Goal: Task Accomplishment & Management: Use online tool/utility

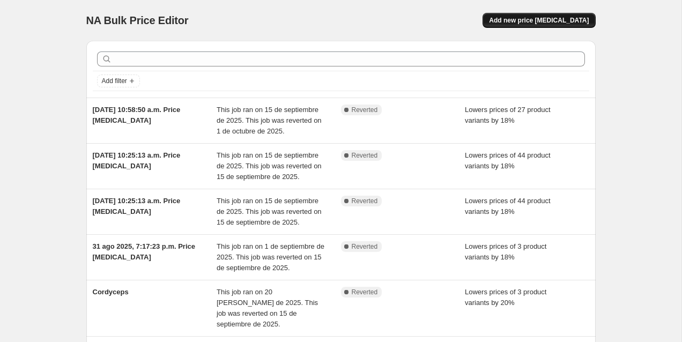
click at [551, 19] on span "Add new price change job" at bounding box center [539, 20] width 100 height 9
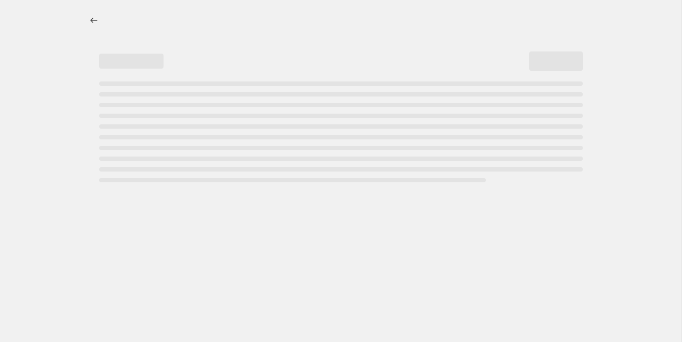
select select "percentage"
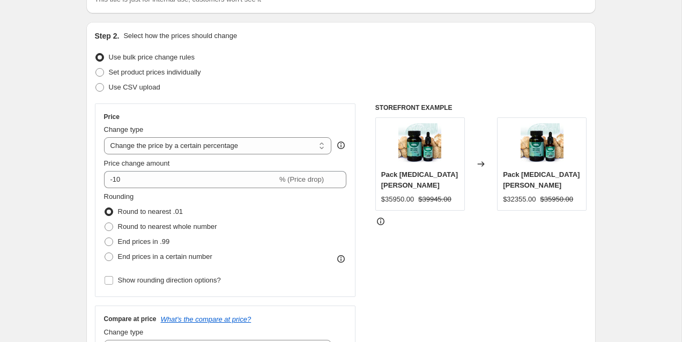
scroll to position [113, 0]
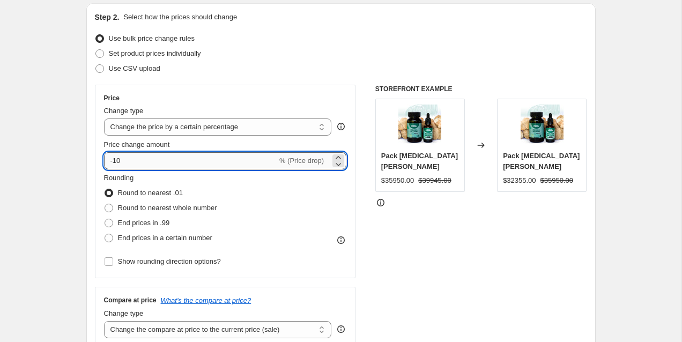
drag, startPoint x: 128, startPoint y: 163, endPoint x: 115, endPoint y: 162, distance: 12.9
click at [115, 162] on input "-10" at bounding box center [190, 160] width 173 height 17
type input "-45"
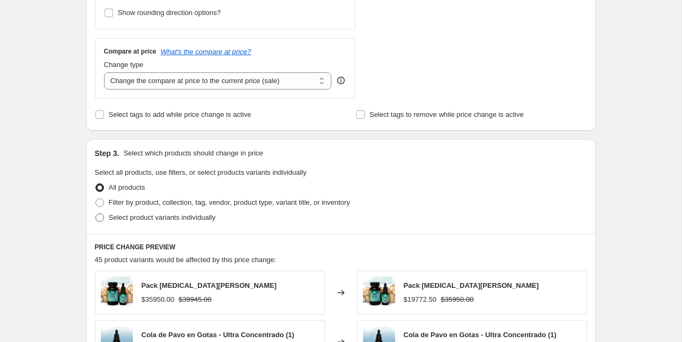
scroll to position [391, 0]
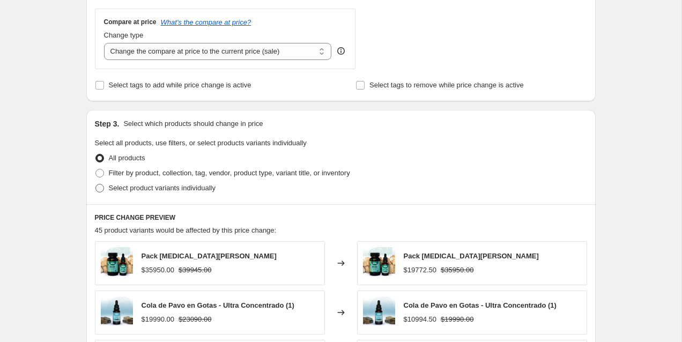
click at [102, 189] on span at bounding box center [99, 188] width 9 height 9
click at [96, 184] on input "Select product variants individually" at bounding box center [95, 184] width 1 height 1
radio input "true"
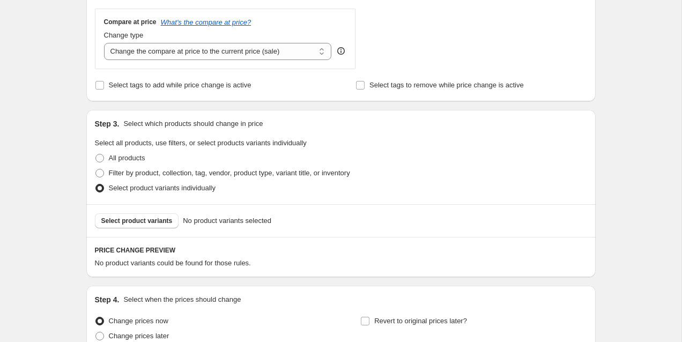
scroll to position [410, 0]
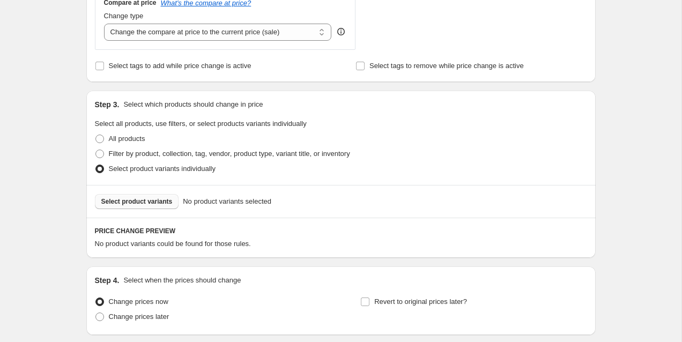
click at [146, 199] on span "Select product variants" at bounding box center [136, 201] width 71 height 9
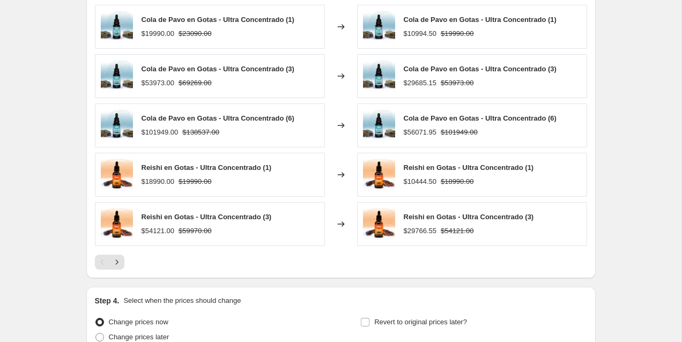
scroll to position [660, 0]
click at [121, 259] on icon "Next" at bounding box center [116, 261] width 11 height 11
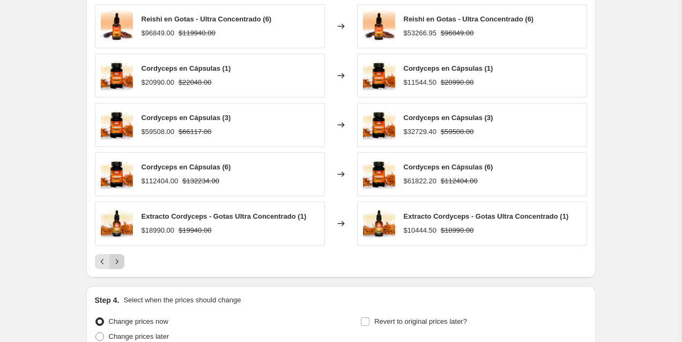
click at [118, 258] on icon "Next" at bounding box center [116, 261] width 11 height 11
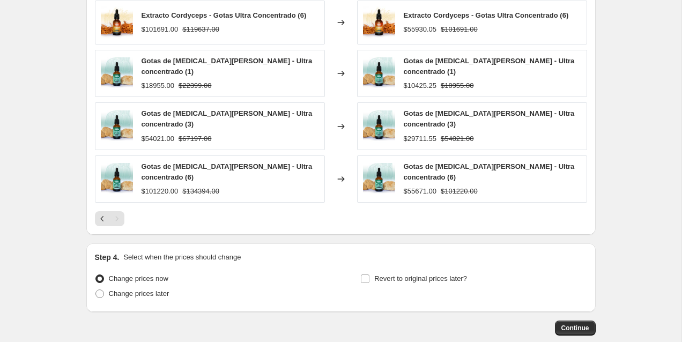
scroll to position [762, 0]
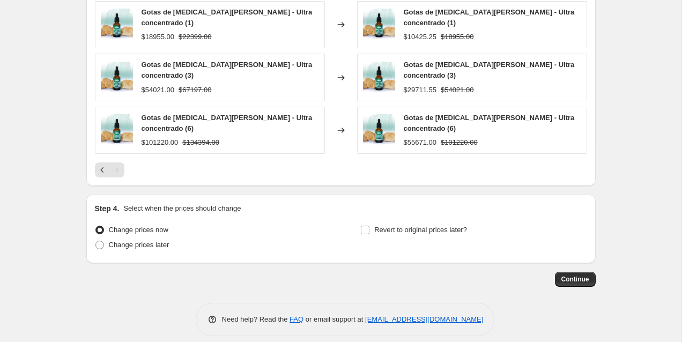
drag, startPoint x: 144, startPoint y: 236, endPoint x: 279, endPoint y: 234, distance: 135.1
click at [144, 241] on span "Change prices later" at bounding box center [139, 245] width 61 height 8
click at [96, 241] on input "Change prices later" at bounding box center [95, 241] width 1 height 1
radio input "true"
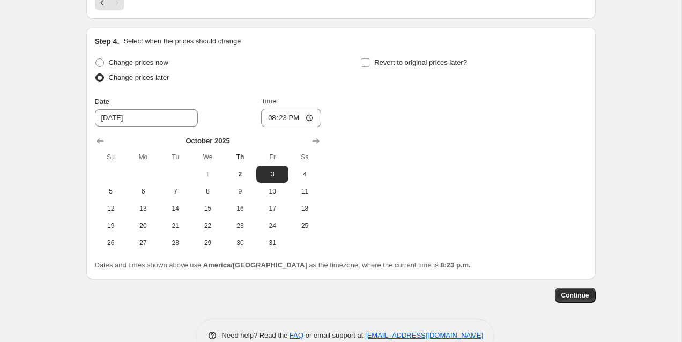
scroll to position [928, 0]
click at [301, 171] on span "4" at bounding box center [305, 175] width 24 height 9
type input "10/4/2025"
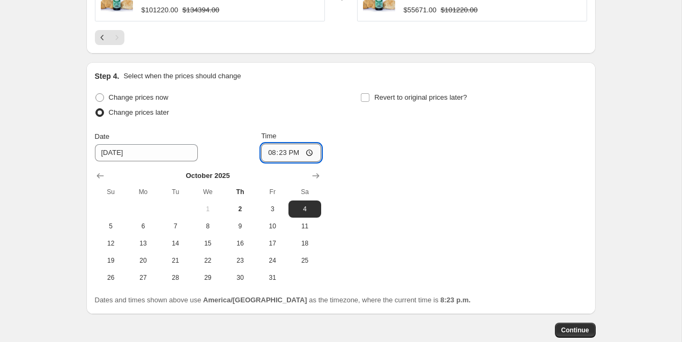
click at [282, 144] on input "20:23" at bounding box center [291, 153] width 60 height 18
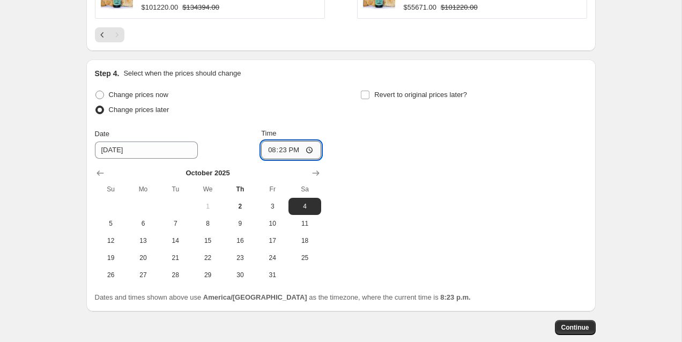
click at [279, 141] on input "20:23" at bounding box center [291, 150] width 60 height 18
type input "20:00"
click at [390, 166] on div "Change prices now Change prices later Date 10/4/2025 Time 20:00 October 2025 Su…" at bounding box center [341, 185] width 492 height 196
click at [580, 323] on span "Continue" at bounding box center [575, 327] width 28 height 9
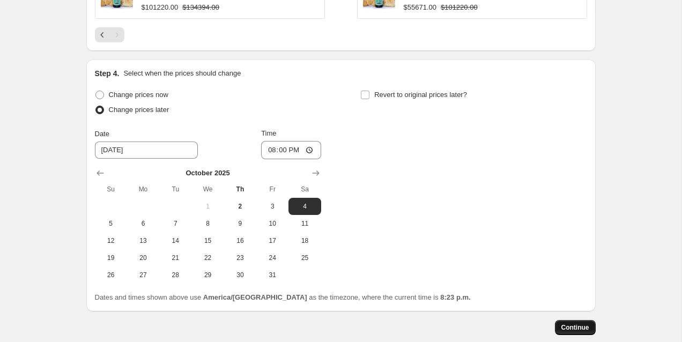
scroll to position [0, 0]
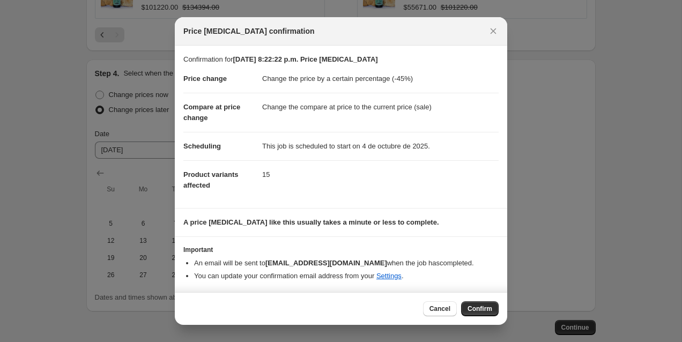
drag, startPoint x: 481, startPoint y: 307, endPoint x: 429, endPoint y: 289, distance: 55.4
click at [481, 307] on span "Confirm" at bounding box center [479, 308] width 25 height 9
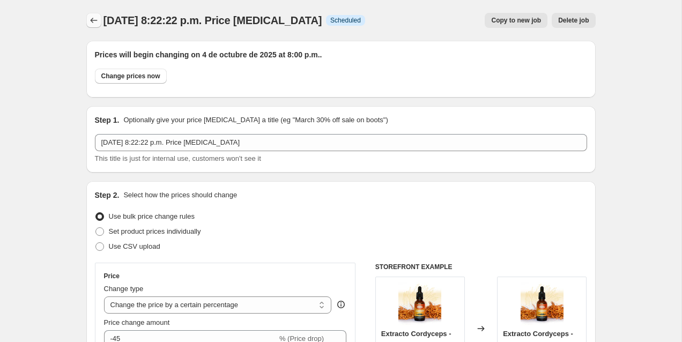
click at [96, 23] on icon "Price change jobs" at bounding box center [93, 20] width 11 height 11
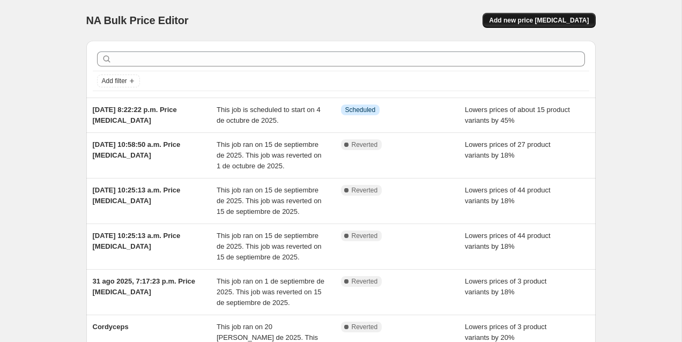
click at [549, 22] on span "Add new price change job" at bounding box center [539, 20] width 100 height 9
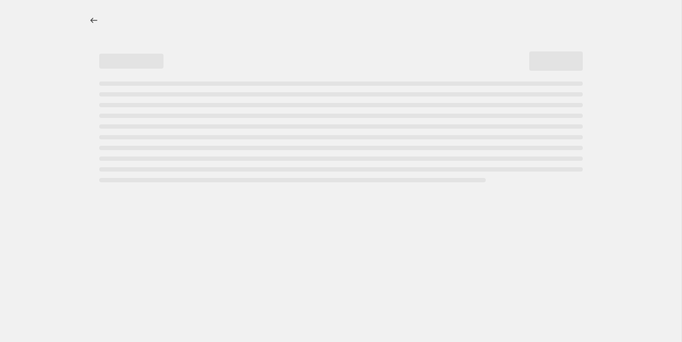
select select "percentage"
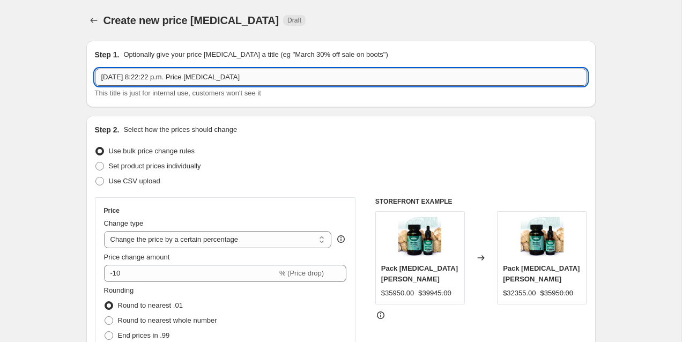
click at [243, 79] on input "2 oct 2025, 8:22:22 p.m. Price change job" at bounding box center [341, 77] width 492 height 17
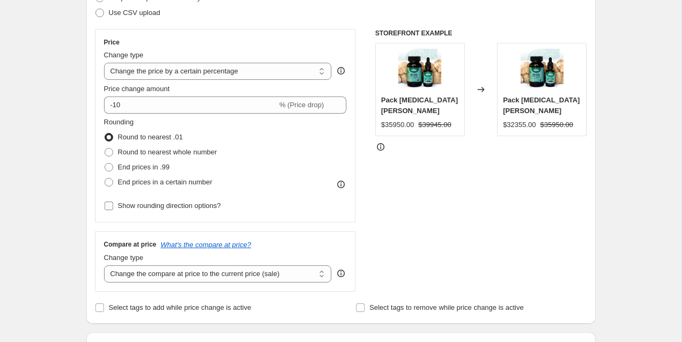
scroll to position [168, 0]
type input "Cyber 40% OFF CAPS Y PACKS"
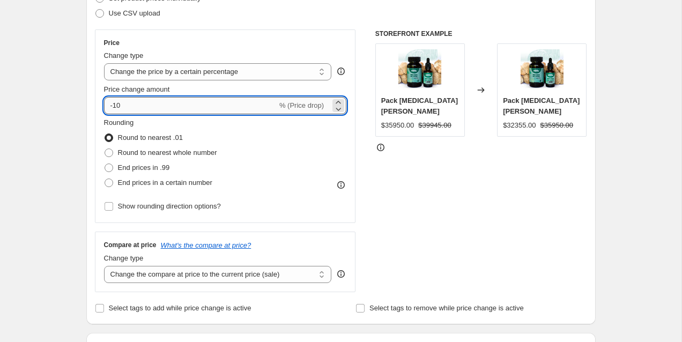
click at [151, 107] on input "-10" at bounding box center [190, 105] width 173 height 17
drag, startPoint x: 133, startPoint y: 106, endPoint x: 118, endPoint y: 106, distance: 15.0
click at [118, 106] on input "-10" at bounding box center [190, 105] width 173 height 17
type input "-1"
type input "-40"
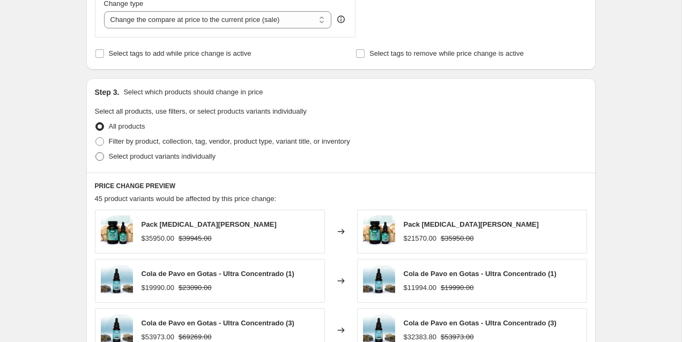
click at [120, 151] on span "Select product variants individually" at bounding box center [162, 156] width 107 height 11
click at [96, 152] on input "Select product variants individually" at bounding box center [95, 152] width 1 height 1
radio input "true"
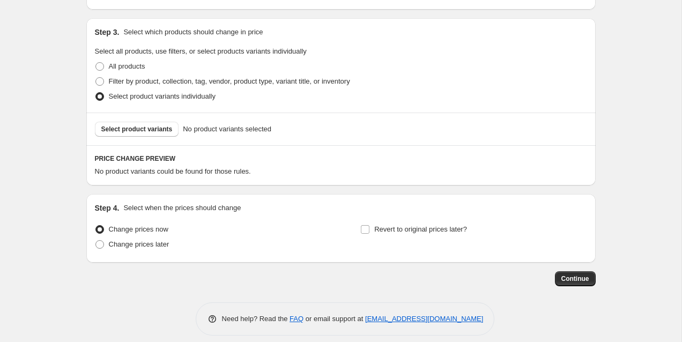
scroll to position [492, 0]
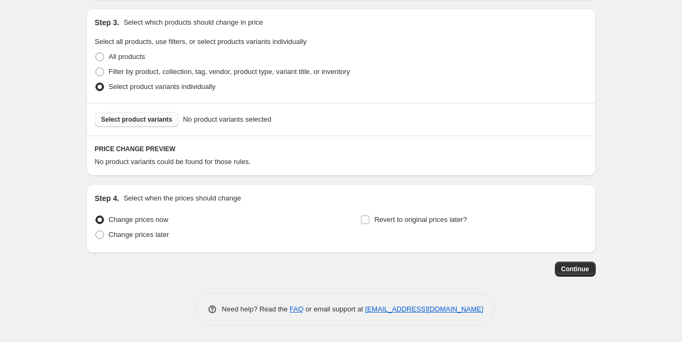
click at [129, 114] on button "Select product variants" at bounding box center [137, 119] width 84 height 15
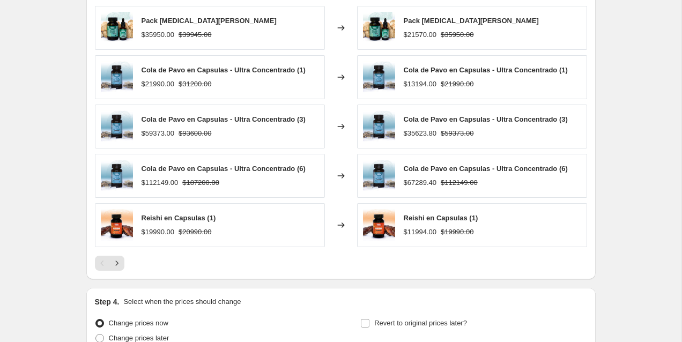
scroll to position [657, 0]
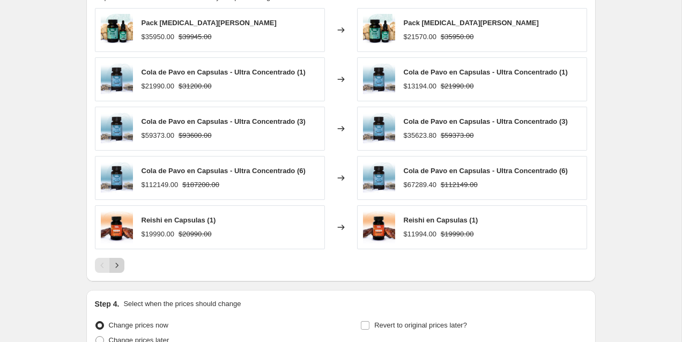
click at [123, 264] on button "Next" at bounding box center [116, 265] width 15 height 15
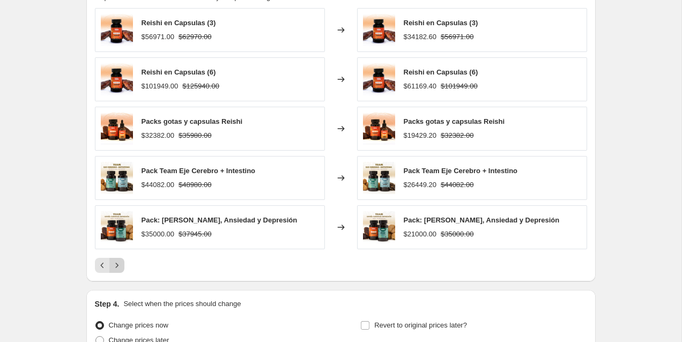
click at [121, 263] on icon "Next" at bounding box center [116, 265] width 11 height 11
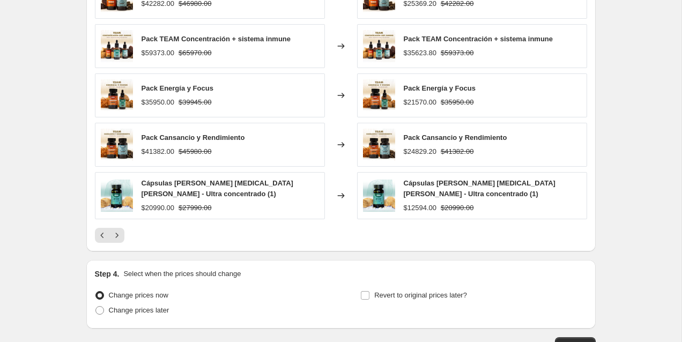
scroll to position [765, 0]
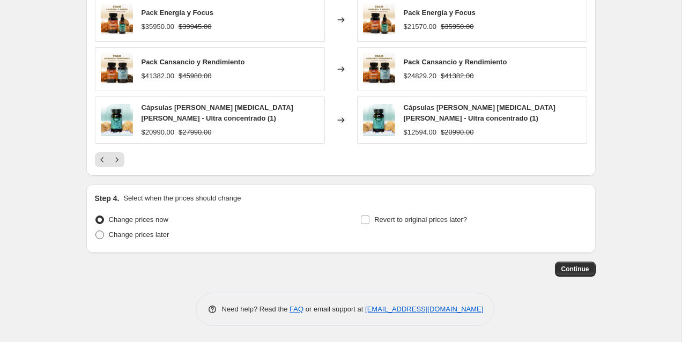
drag, startPoint x: 127, startPoint y: 236, endPoint x: 141, endPoint y: 236, distance: 14.5
click at [127, 236] on span "Change prices later" at bounding box center [139, 234] width 61 height 8
click at [96, 231] on input "Change prices later" at bounding box center [95, 230] width 1 height 1
radio input "true"
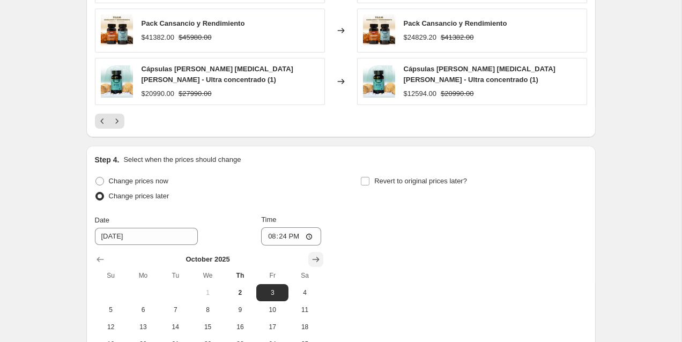
scroll to position [844, 0]
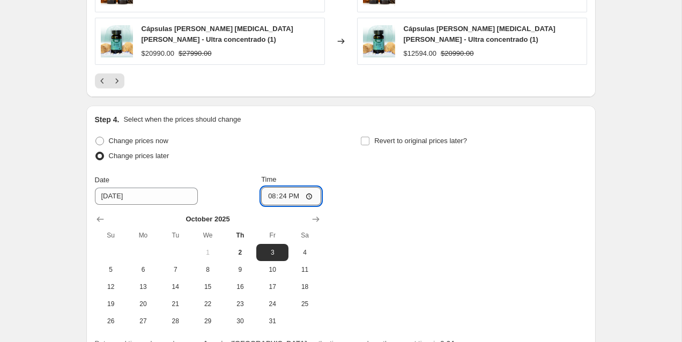
click at [277, 196] on input "20:24" at bounding box center [291, 196] width 60 height 18
type input "20:00"
click at [418, 227] on div "Change prices now Change prices later Date 10/3/2025 Time 20:00 October 2025 Su…" at bounding box center [341, 231] width 492 height 196
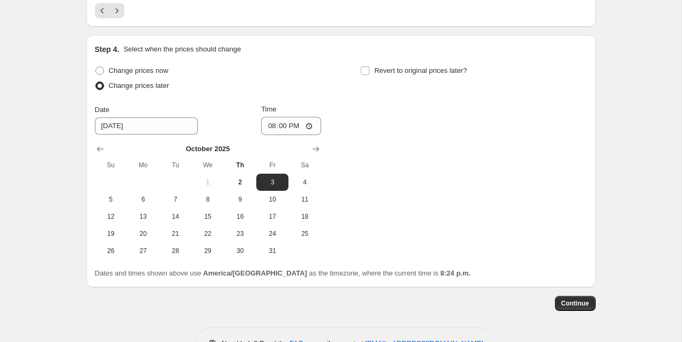
scroll to position [916, 0]
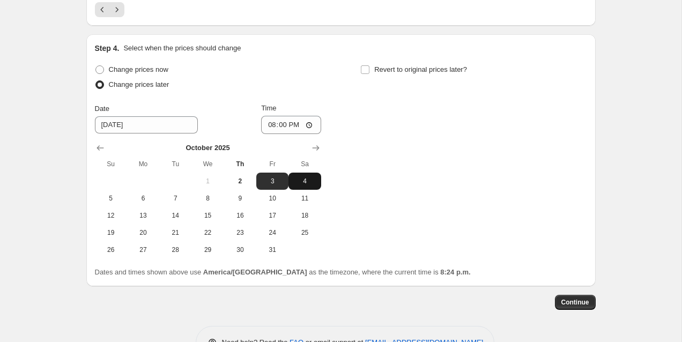
click at [302, 177] on span "4" at bounding box center [305, 181] width 24 height 9
type input "10/4/2025"
click at [577, 303] on span "Continue" at bounding box center [575, 302] width 28 height 9
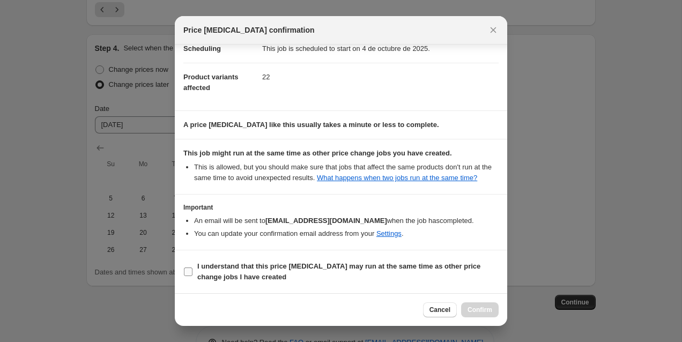
scroll to position [107, 0]
drag, startPoint x: 195, startPoint y: 265, endPoint x: 401, endPoint y: 285, distance: 206.8
click at [195, 265] on label "I understand that this price change job may run at the same time as other price…" at bounding box center [340, 272] width 315 height 26
click at [192, 267] on input "I understand that this price change job may run at the same time as other price…" at bounding box center [188, 271] width 9 height 9
checkbox input "true"
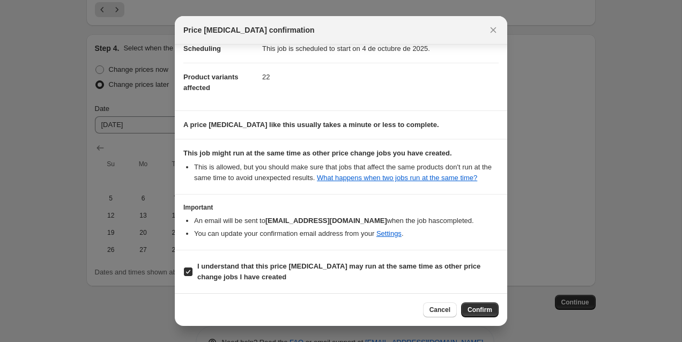
drag, startPoint x: 491, startPoint y: 307, endPoint x: 484, endPoint y: 300, distance: 10.2
click at [491, 307] on span "Confirm" at bounding box center [479, 310] width 25 height 9
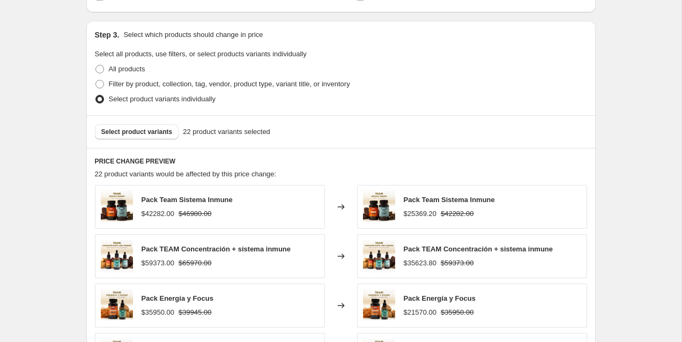
scroll to position [1014, 0]
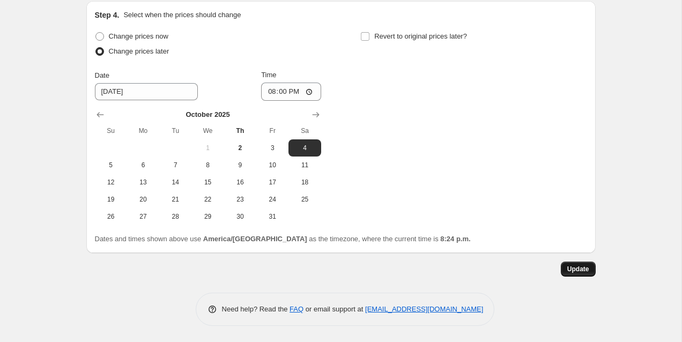
click at [576, 273] on button "Update" at bounding box center [578, 269] width 35 height 15
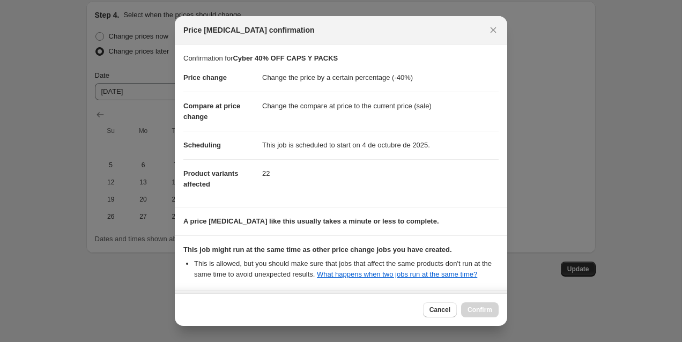
scroll to position [107, 0]
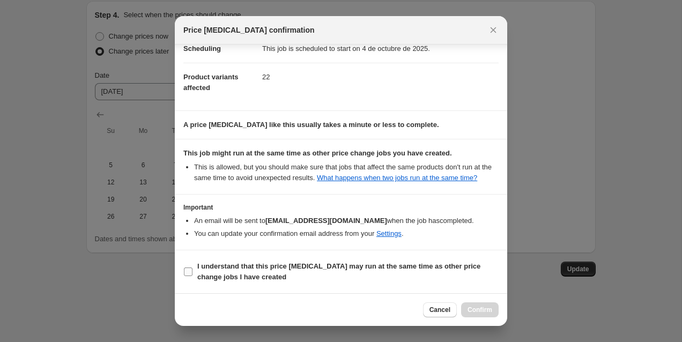
drag, startPoint x: 175, startPoint y: 269, endPoint x: 184, endPoint y: 270, distance: 9.2
click at [177, 269] on section "I understand that this price change job may run at the same time as other price…" at bounding box center [341, 271] width 332 height 43
drag, startPoint x: 184, startPoint y: 270, endPoint x: 199, endPoint y: 270, distance: 15.0
click at [184, 270] on input "I understand that this price change job may run at the same time as other price…" at bounding box center [188, 271] width 9 height 9
checkbox input "true"
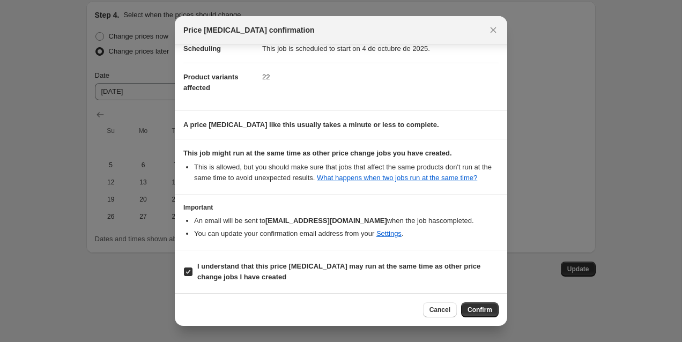
drag, startPoint x: 494, startPoint y: 310, endPoint x: 488, endPoint y: 308, distance: 7.0
click at [494, 311] on button "Confirm" at bounding box center [480, 309] width 38 height 15
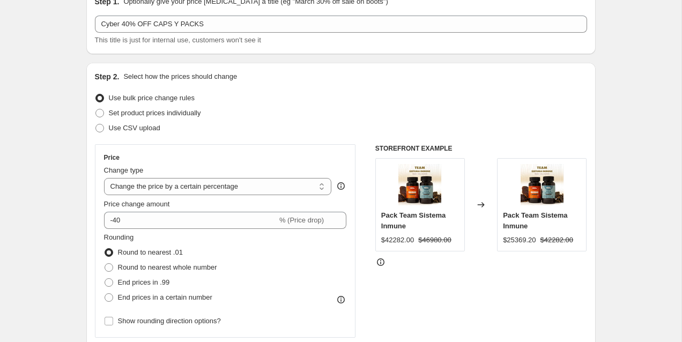
scroll to position [0, 0]
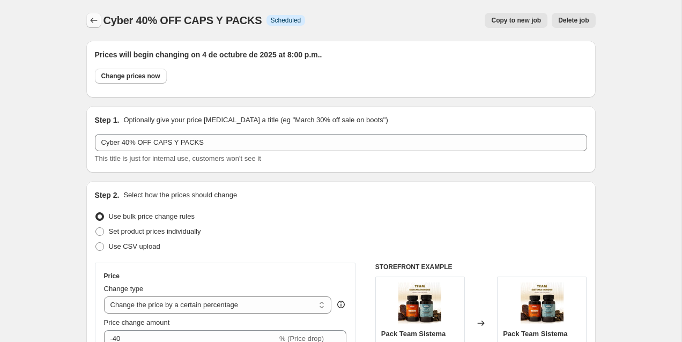
click at [96, 17] on icon "Price change jobs" at bounding box center [93, 20] width 11 height 11
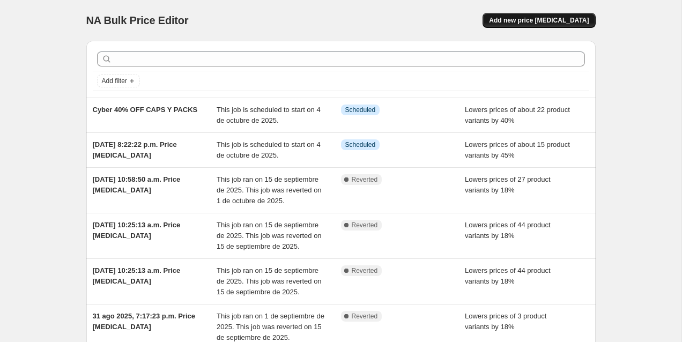
click at [546, 24] on span "Add new price change job" at bounding box center [539, 20] width 100 height 9
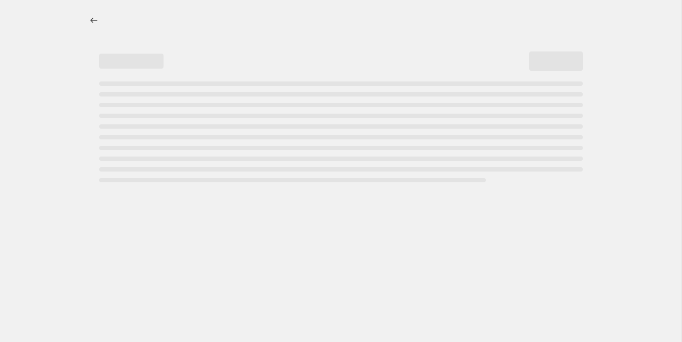
select select "percentage"
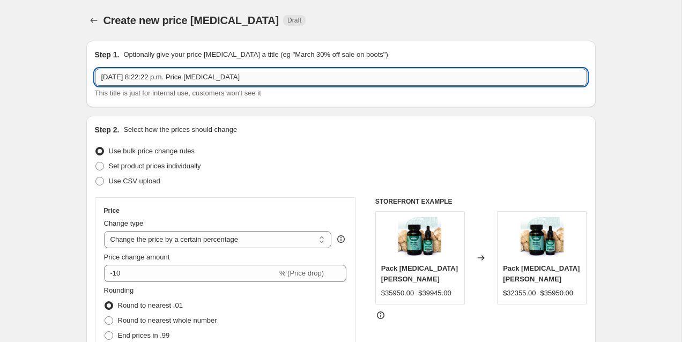
click at [196, 77] on input "2 oct 2025, 8:22:22 p.m. Price change job" at bounding box center [341, 77] width 492 height 17
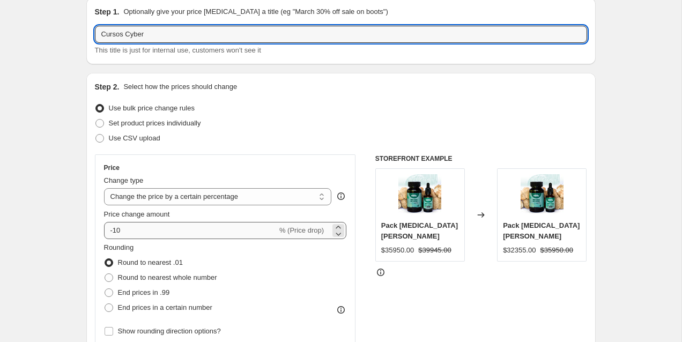
scroll to position [44, 0]
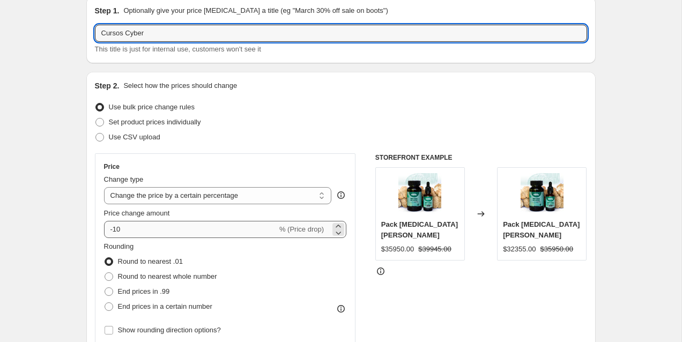
type input "Cursos Cyber"
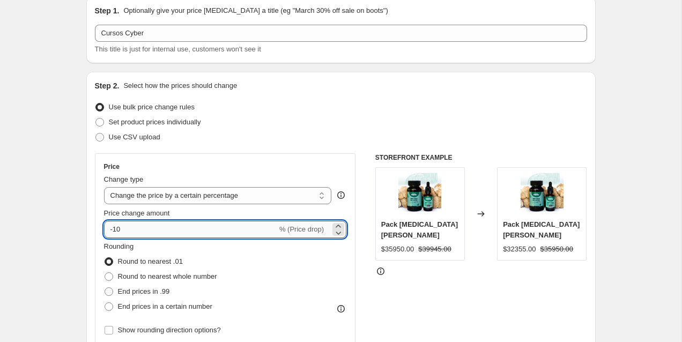
drag, startPoint x: 116, startPoint y: 229, endPoint x: 147, endPoint y: 231, distance: 30.6
click at [147, 231] on input "-10" at bounding box center [190, 229] width 173 height 17
type input "-1"
type input "-50"
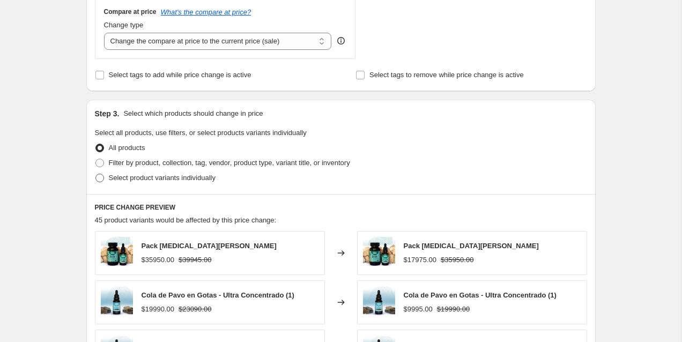
scroll to position [401, 0]
click at [114, 180] on span "Select product variants individually" at bounding box center [162, 177] width 107 height 8
click at [96, 174] on input "Select product variants individually" at bounding box center [95, 173] width 1 height 1
radio input "true"
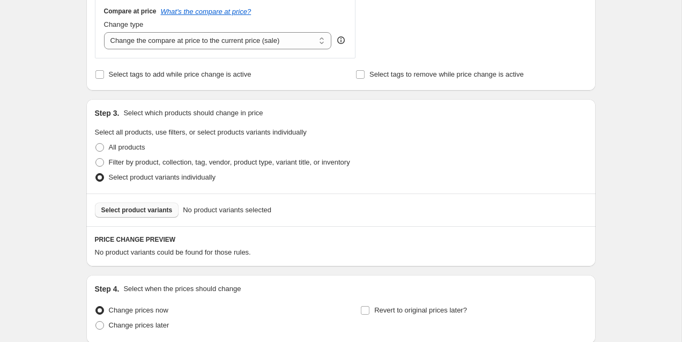
click at [150, 214] on span "Select product variants" at bounding box center [136, 210] width 71 height 9
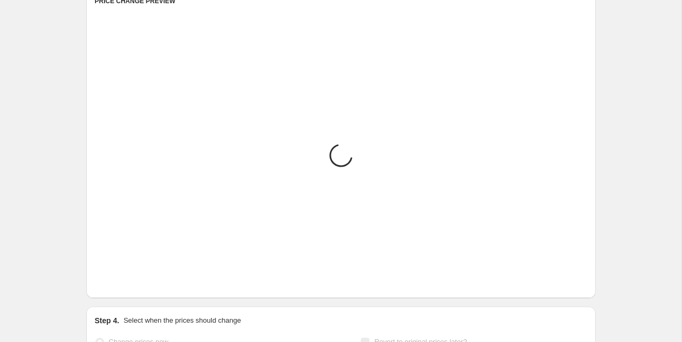
scroll to position [667, 0]
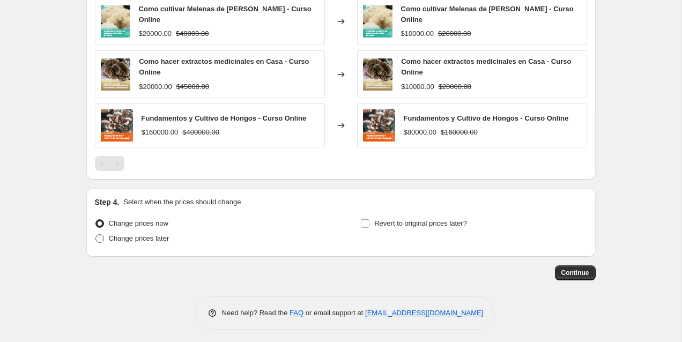
click at [122, 238] on span "Change prices later" at bounding box center [139, 238] width 61 height 8
click at [96, 235] on input "Change prices later" at bounding box center [95, 234] width 1 height 1
radio input "true"
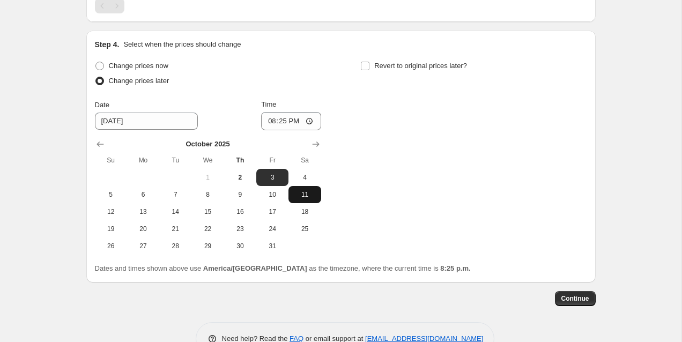
scroll to position [829, 0]
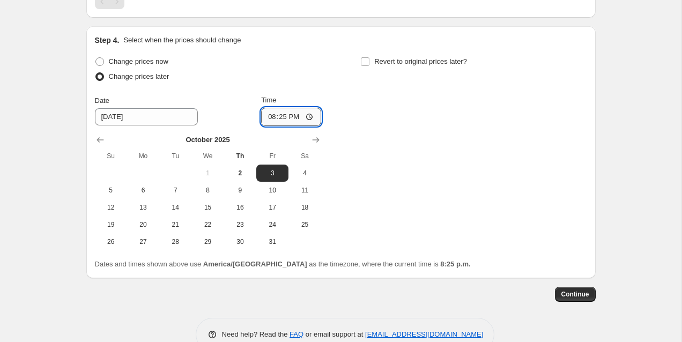
click at [266, 116] on input "20:25" at bounding box center [291, 117] width 60 height 18
click at [279, 113] on input "20:25" at bounding box center [291, 117] width 60 height 18
type input "20:00"
click at [300, 169] on span "4" at bounding box center [305, 173] width 24 height 9
type input "10/4/2025"
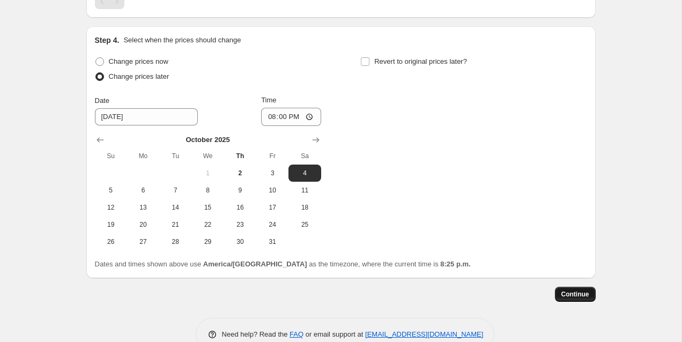
click at [589, 290] on span "Continue" at bounding box center [575, 294] width 28 height 9
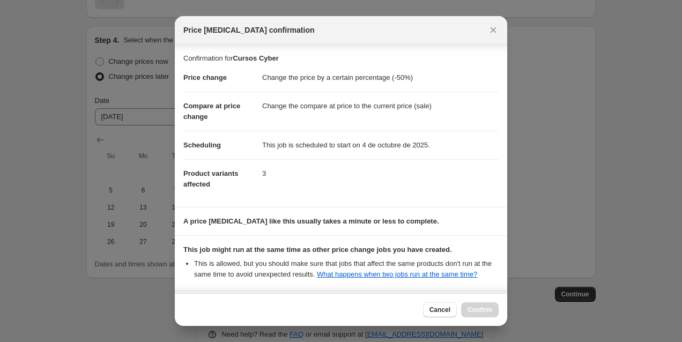
scroll to position [107, 0]
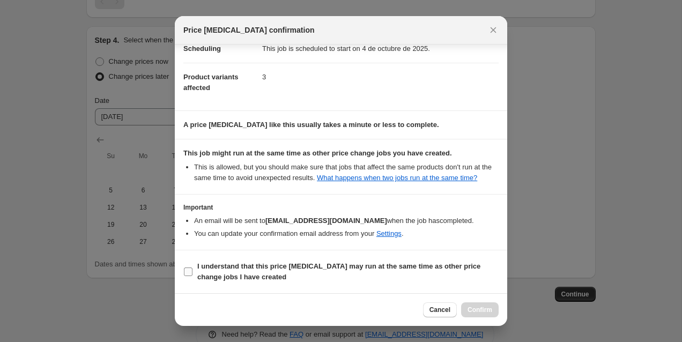
click at [205, 270] on span "I understand that this price change job may run at the same time as other price…" at bounding box center [347, 271] width 301 height 21
click at [192, 270] on input "I understand that this price change job may run at the same time as other price…" at bounding box center [188, 271] width 9 height 9
checkbox input "true"
click at [485, 313] on span "Confirm" at bounding box center [479, 310] width 25 height 9
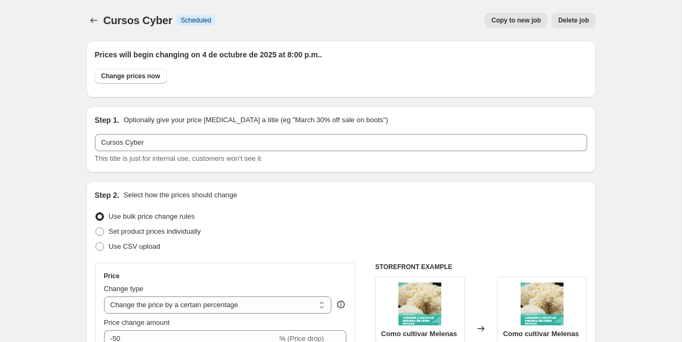
click at [87, 23] on button "Price change jobs" at bounding box center [93, 20] width 15 height 15
